Goal: Navigation & Orientation: Find specific page/section

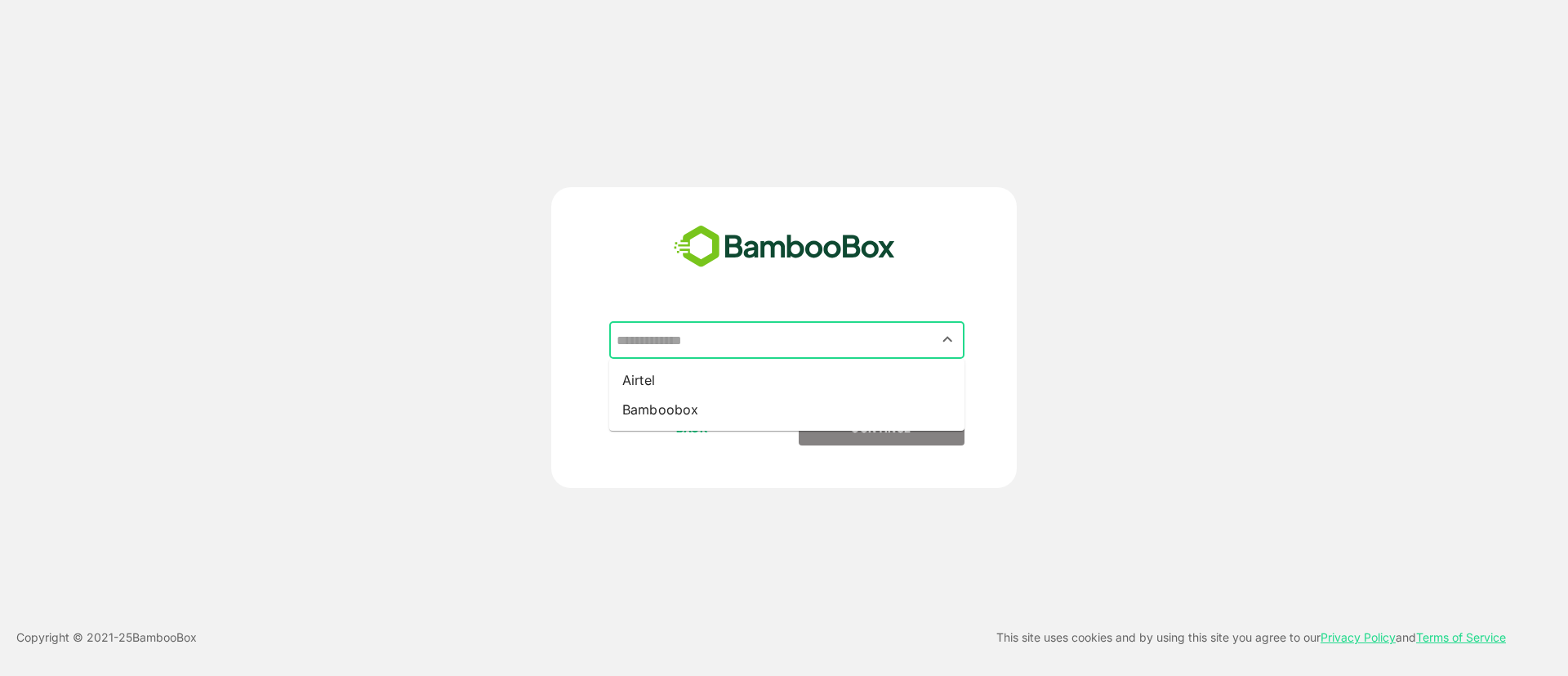
click at [722, 330] on input "text" at bounding box center [787, 340] width 348 height 31
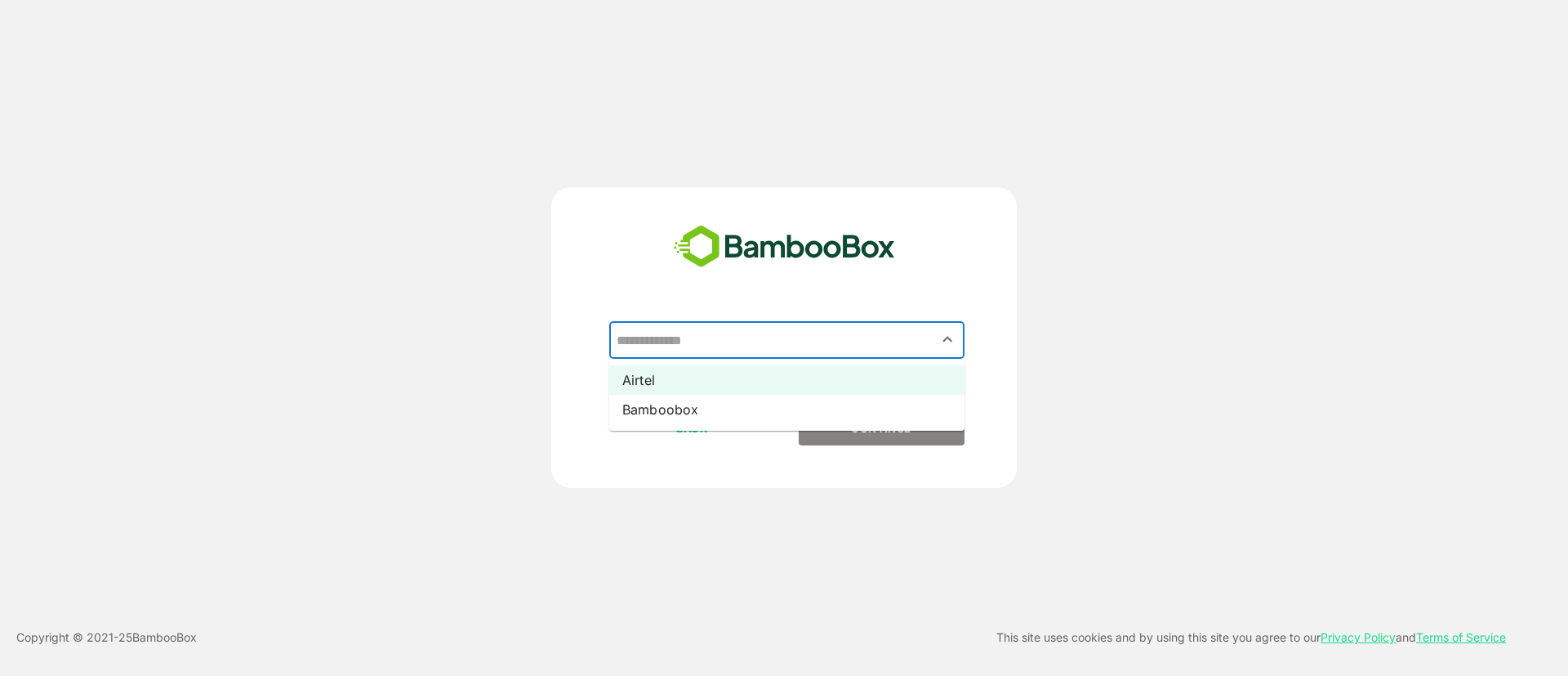
click at [765, 382] on li "Airtel" at bounding box center [788, 380] width 356 height 29
type input "******"
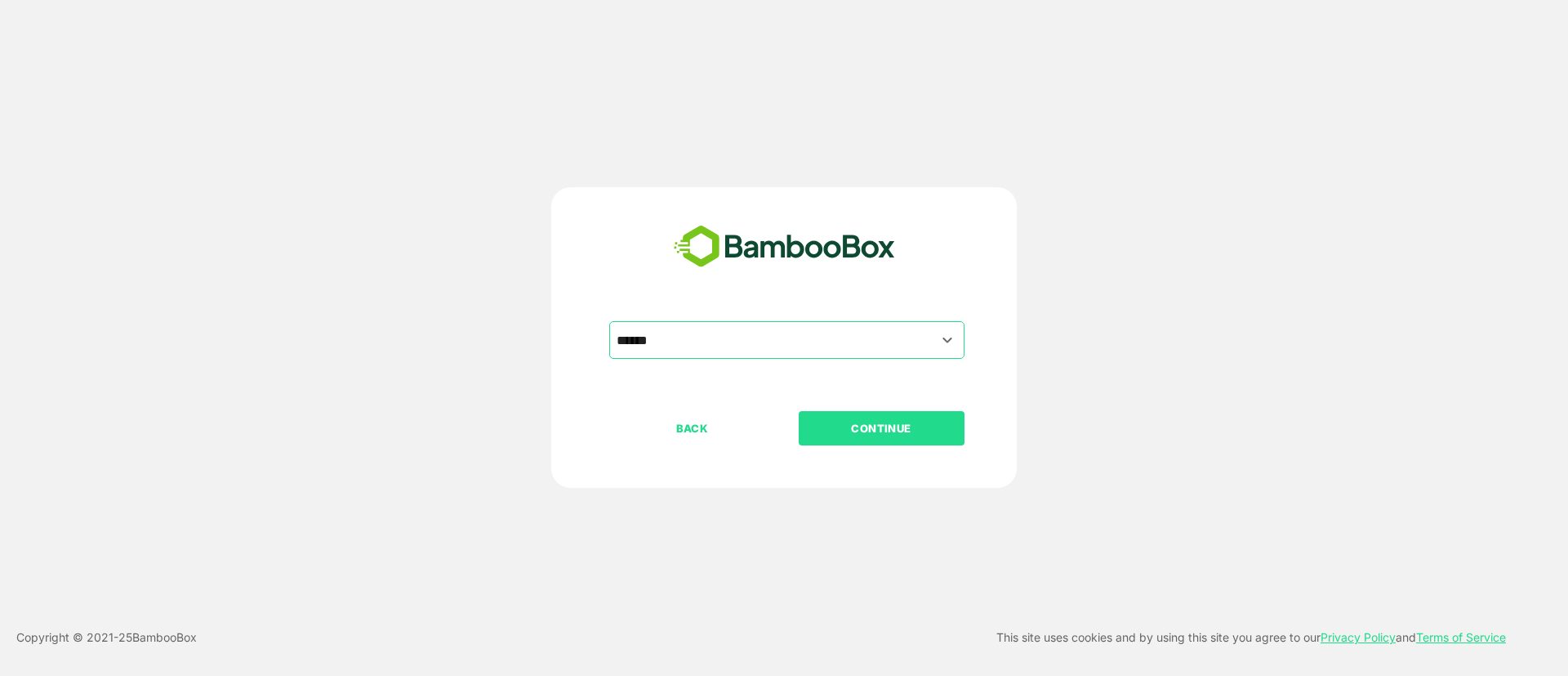
click at [822, 421] on p "CONTINUE" at bounding box center [881, 428] width 163 height 18
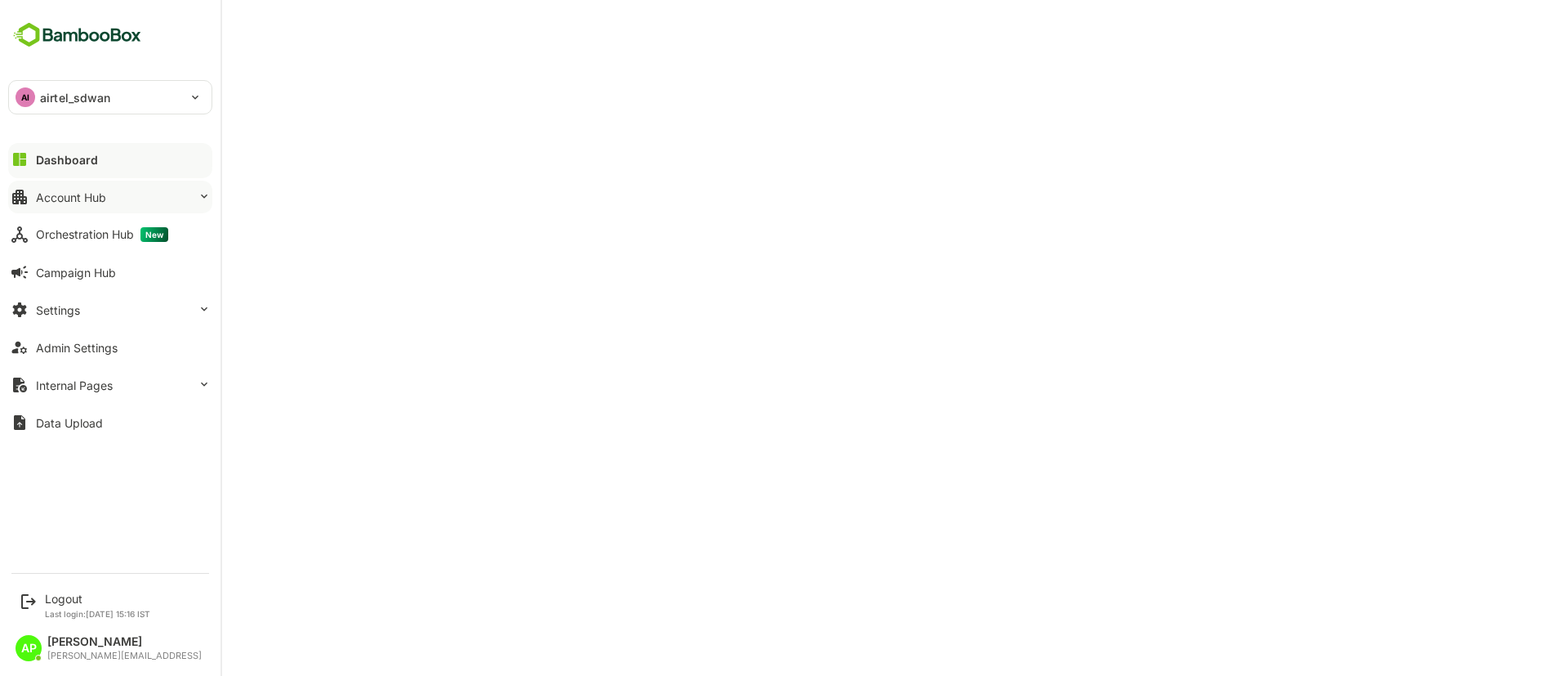
click at [86, 201] on div "Account Hub" at bounding box center [71, 197] width 71 height 14
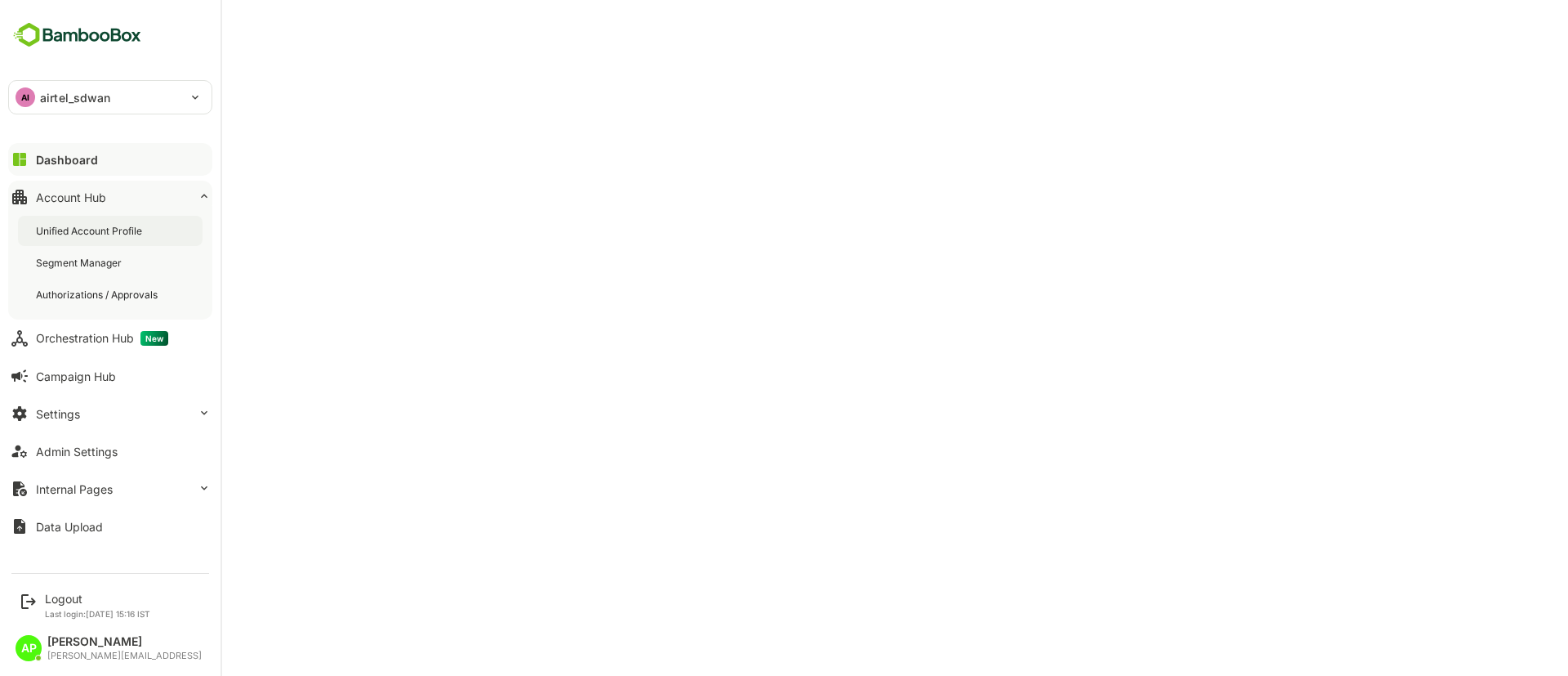
click at [101, 227] on div "Unified Account Profile" at bounding box center [90, 230] width 109 height 14
click at [89, 157] on div "Dashboard" at bounding box center [65, 160] width 59 height 14
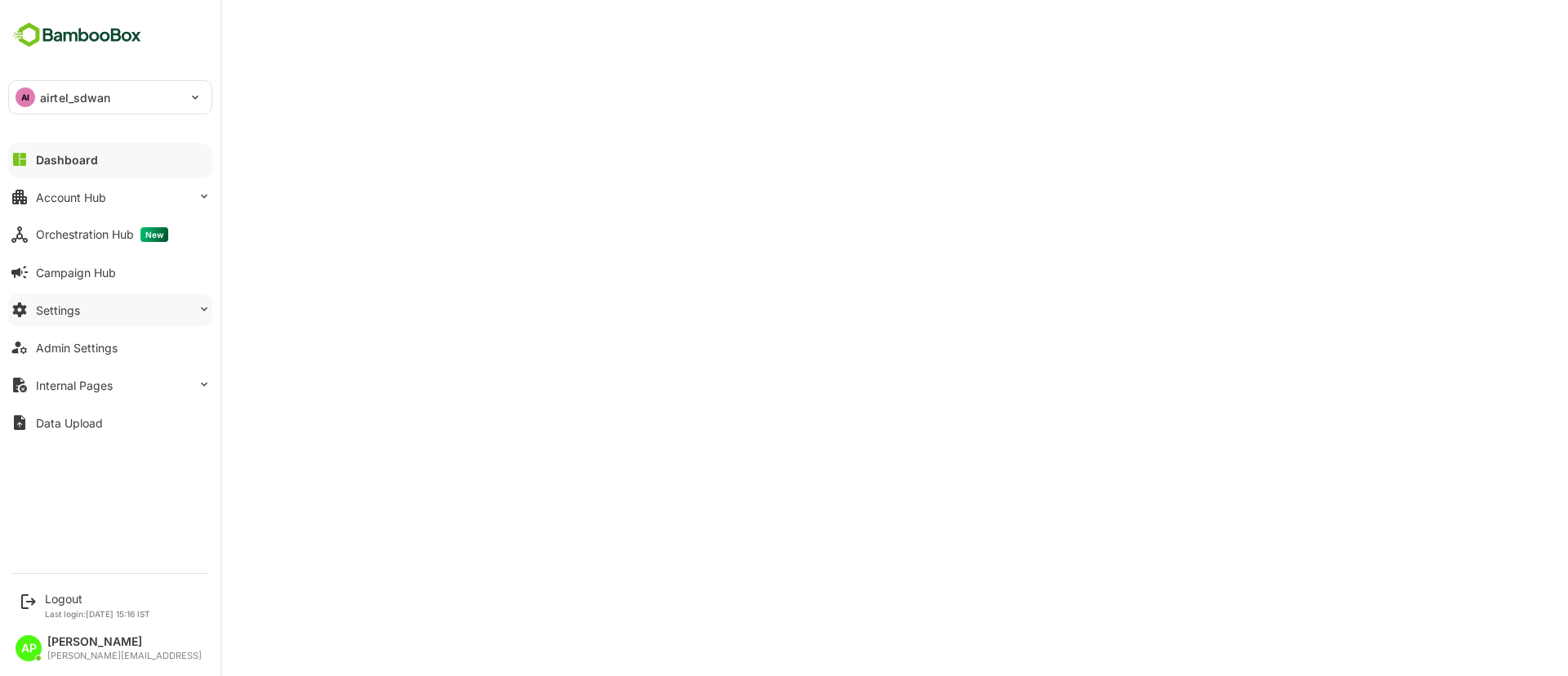
click at [87, 305] on button "Settings" at bounding box center [110, 310] width 204 height 33
drag, startPoint x: 118, startPoint y: 327, endPoint x: 116, endPoint y: 313, distance: 14.1
click at [116, 313] on div "Dashboard Account Hub Orchestration Hub New Campaign Hub Settings Admin Setting…" at bounding box center [110, 291] width 221 height 301
click at [116, 313] on button "Settings" at bounding box center [110, 310] width 204 height 33
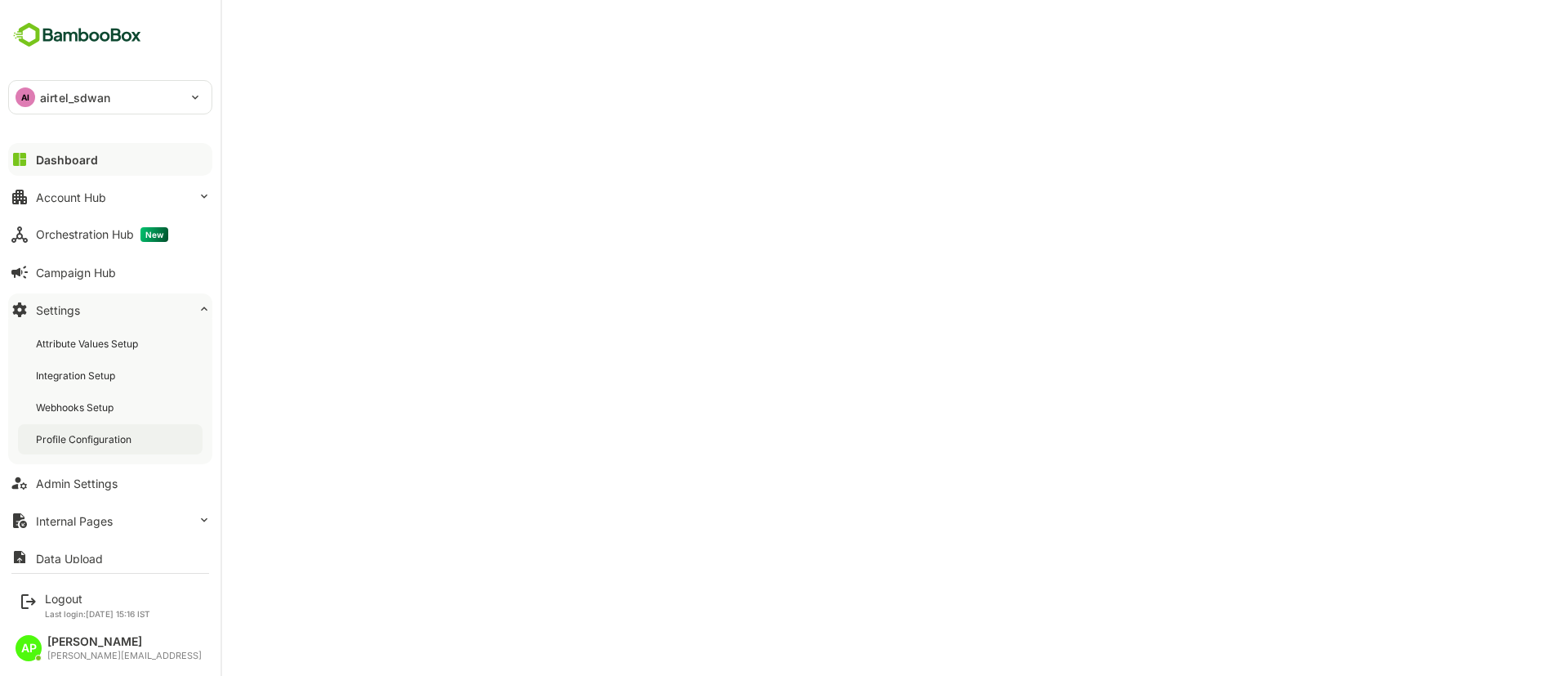
click at [139, 428] on div "Profile Configuration" at bounding box center [110, 438] width 184 height 30
